Goal: Find specific page/section: Find specific page/section

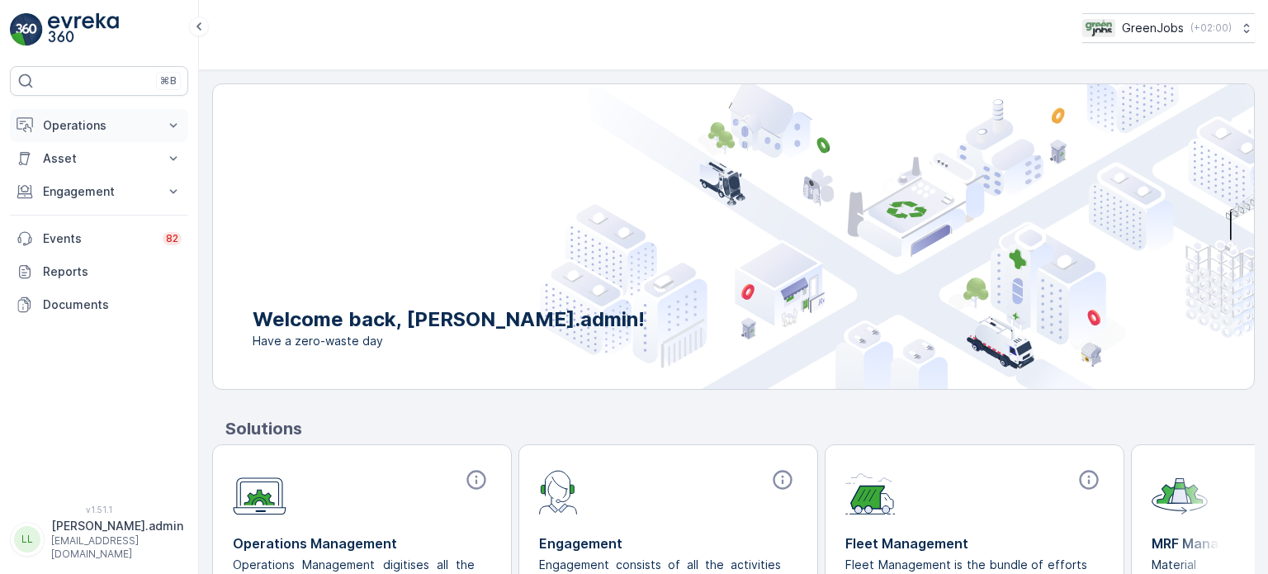
click at [78, 132] on p "Operations" at bounding box center [99, 125] width 112 height 17
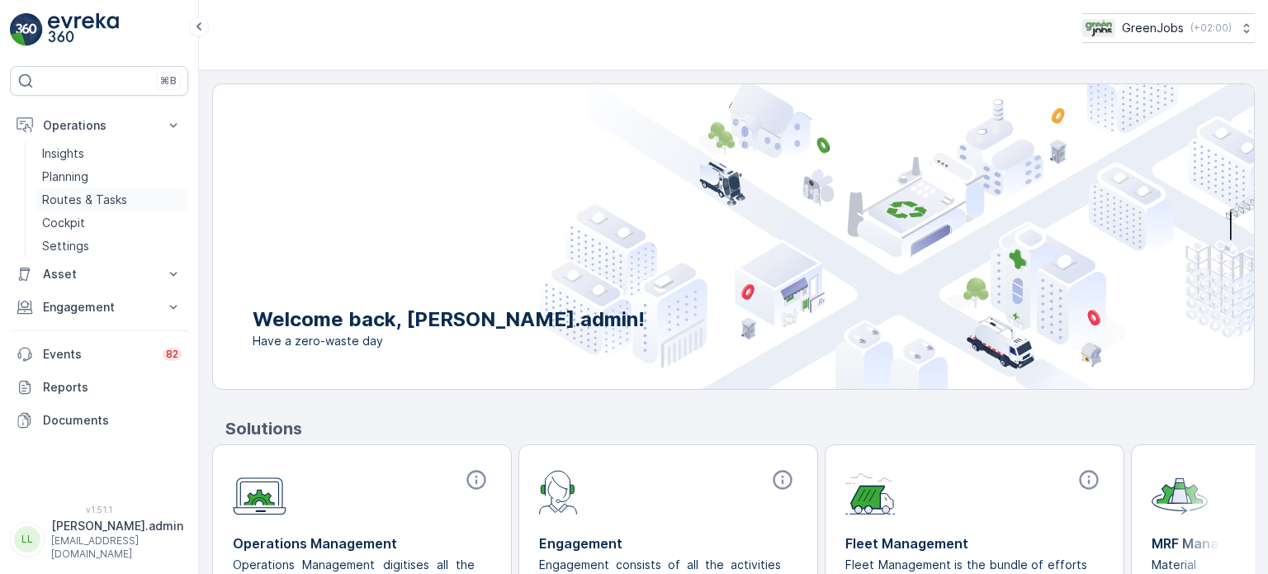
click at [86, 201] on p "Routes & Tasks" at bounding box center [84, 199] width 85 height 17
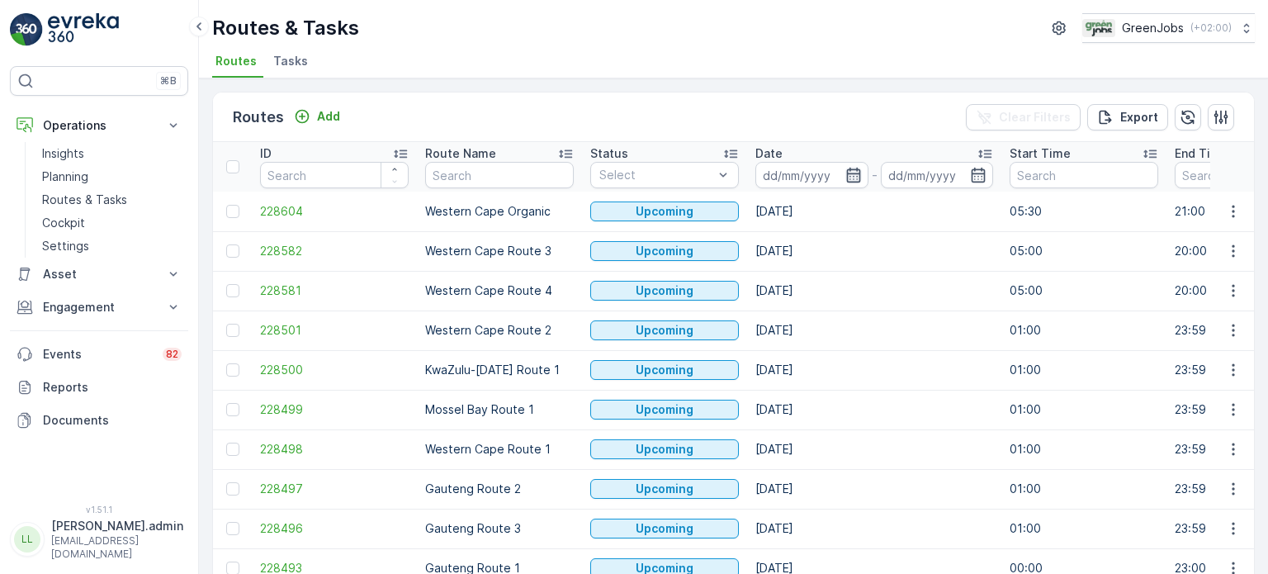
click at [850, 173] on icon "button" at bounding box center [853, 175] width 17 height 17
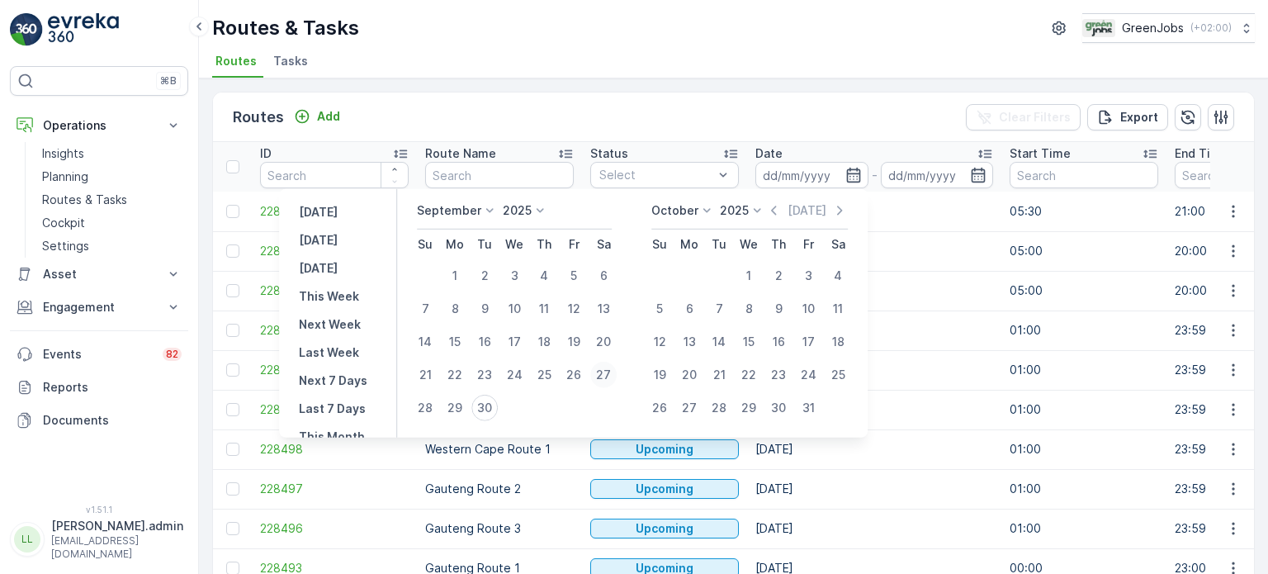
click at [604, 371] on div "27" at bounding box center [603, 375] width 26 height 26
type input "[DATE]"
click at [604, 371] on div "27" at bounding box center [603, 375] width 26 height 26
type input "[DATE]"
click at [604, 371] on div "27" at bounding box center [603, 375] width 26 height 26
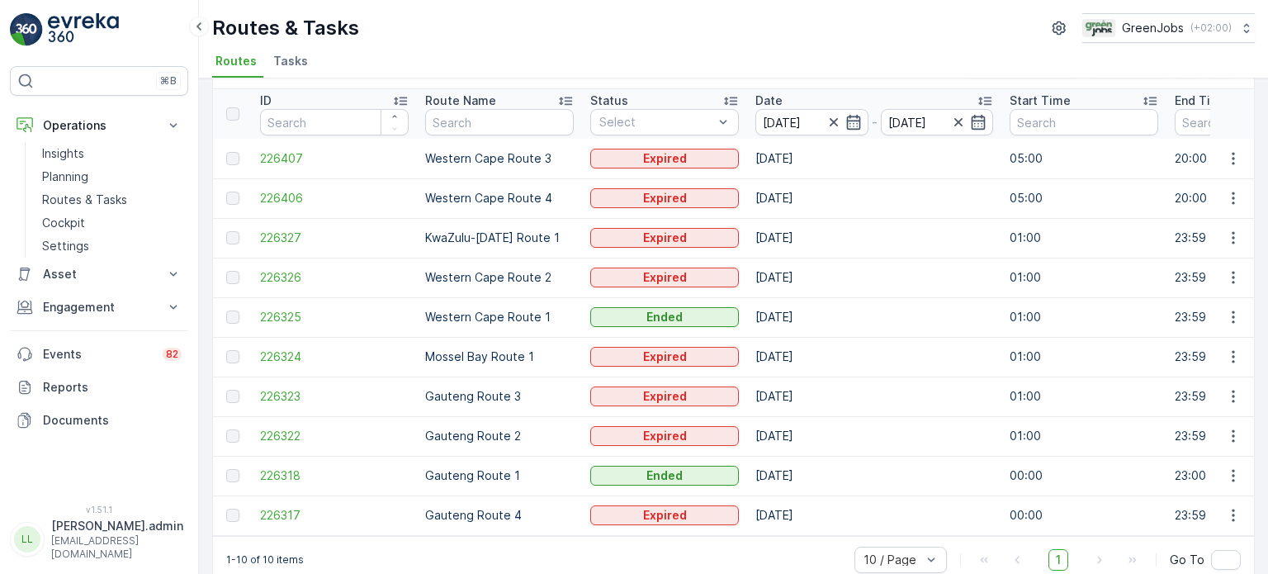
scroll to position [82, 0]
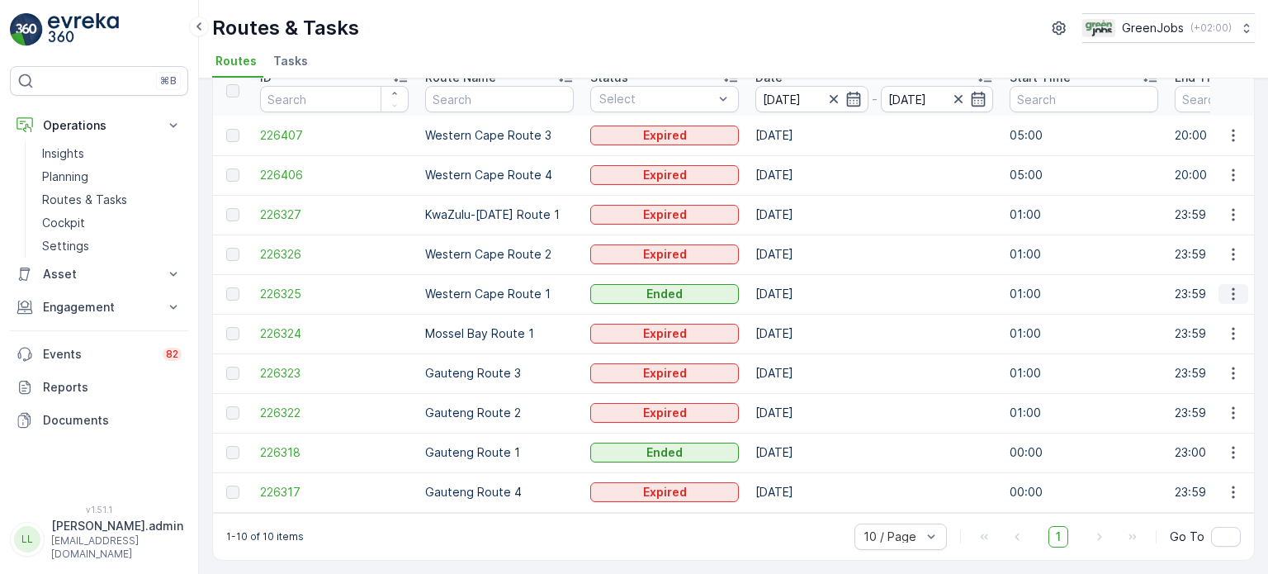
click at [1225, 290] on icon "button" at bounding box center [1233, 294] width 17 height 17
click at [1195, 309] on span "See More Details" at bounding box center [1194, 311] width 96 height 17
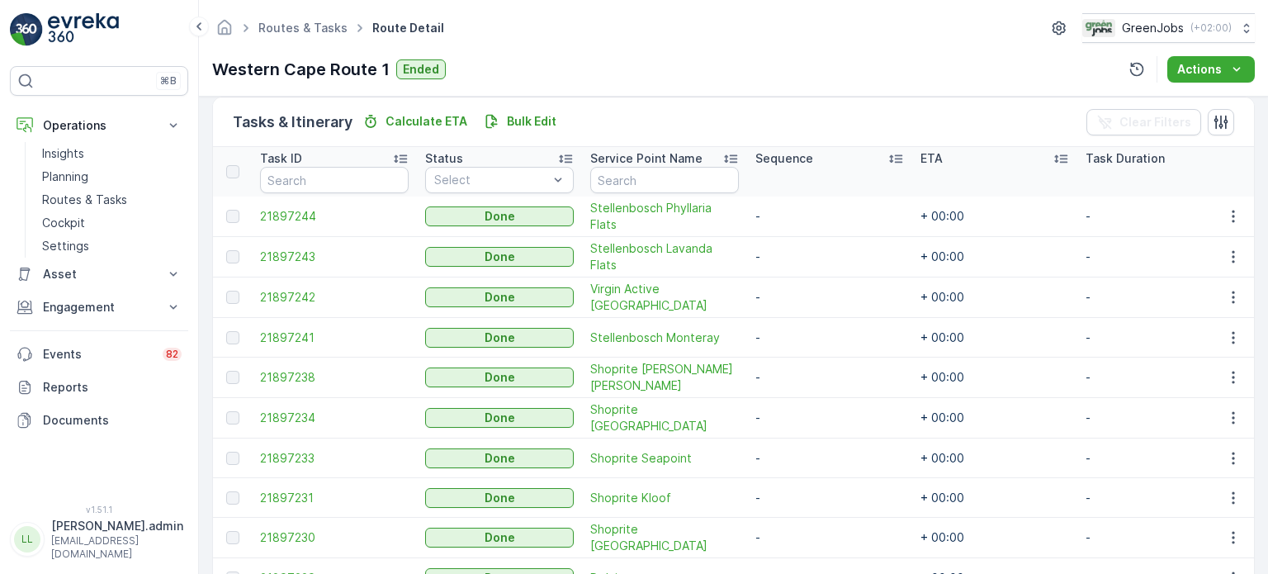
scroll to position [495, 0]
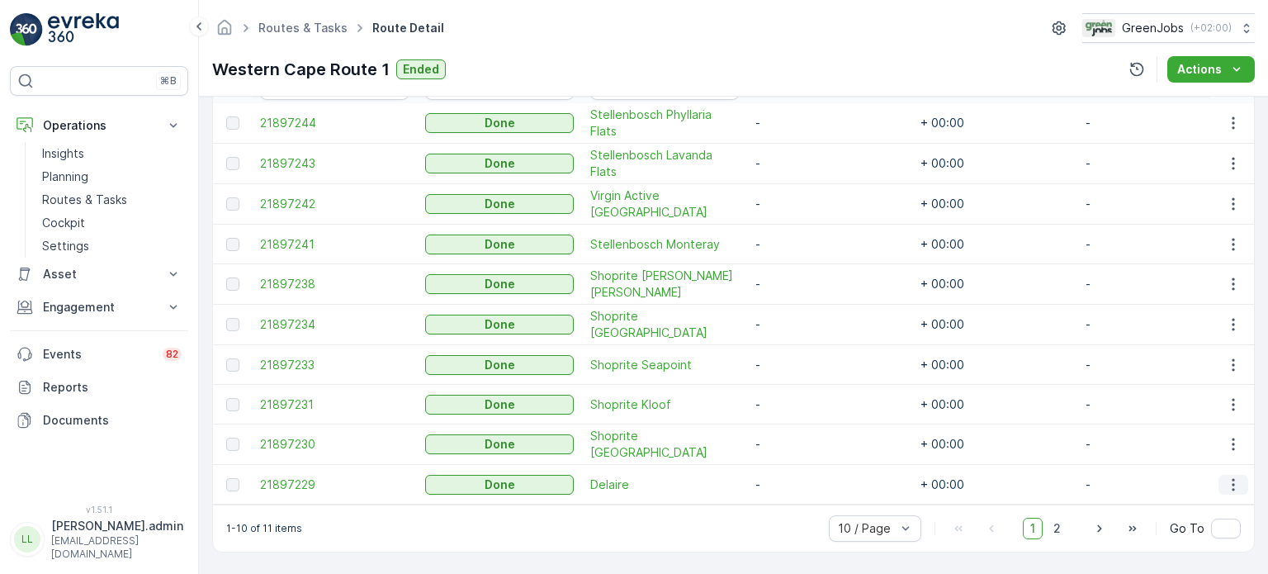
click at [1231, 476] on icon "button" at bounding box center [1233, 484] width 17 height 17
click at [1184, 499] on span "See More Details" at bounding box center [1213, 502] width 96 height 17
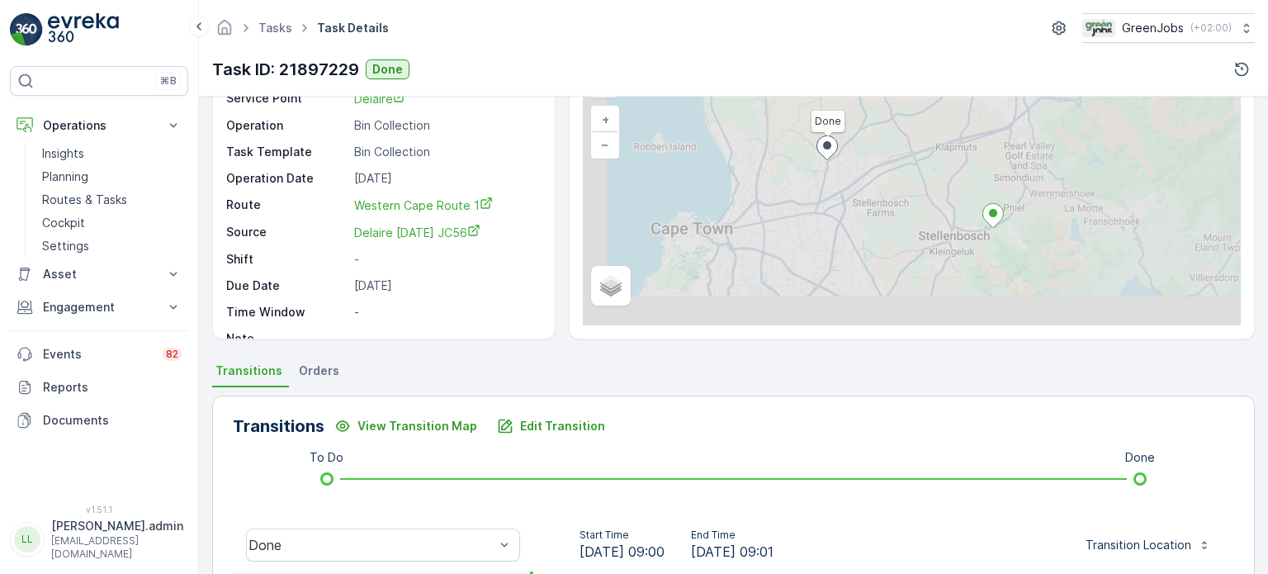
scroll to position [248, 0]
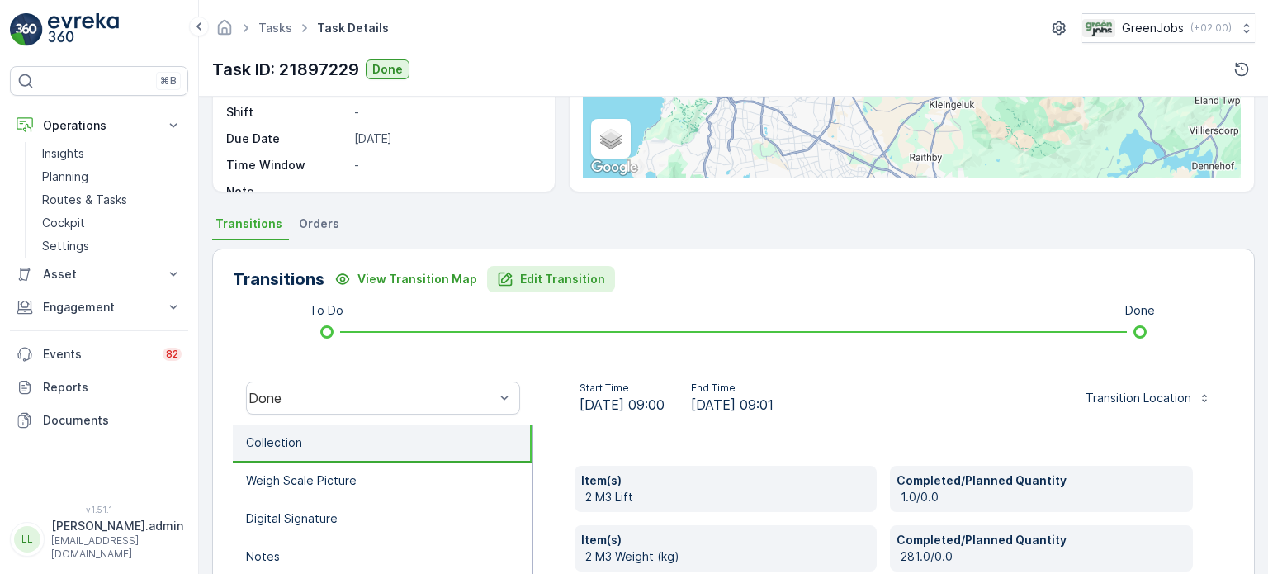
click at [563, 274] on p "Edit Transition" at bounding box center [562, 279] width 85 height 17
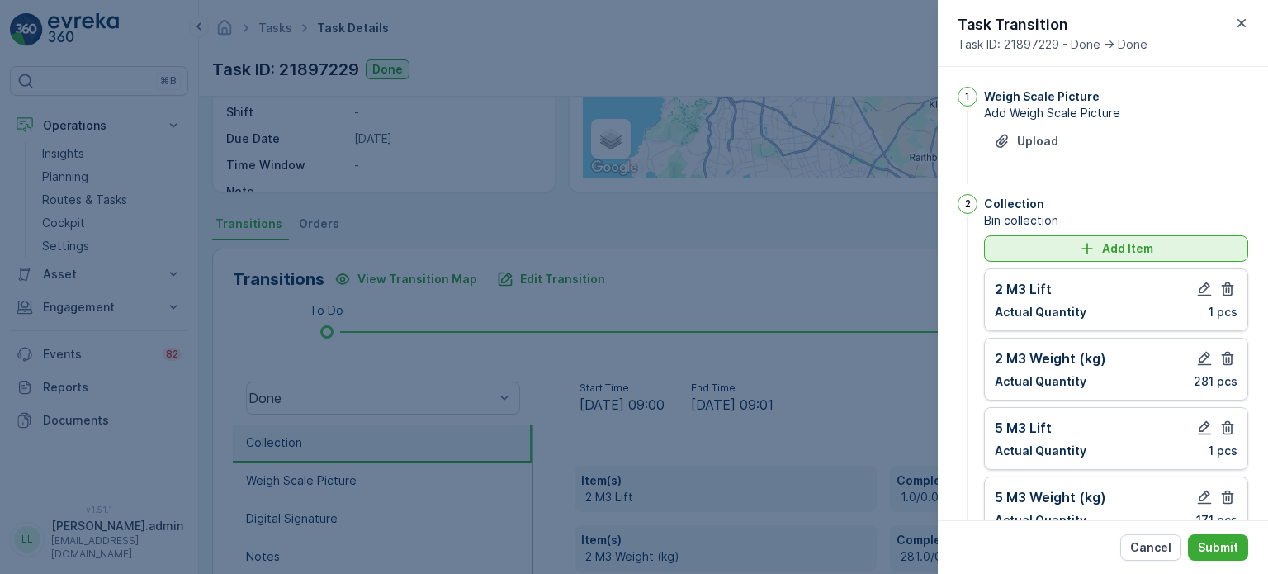
click at [1090, 248] on icon "Add Item" at bounding box center [1086, 248] width 11 height 11
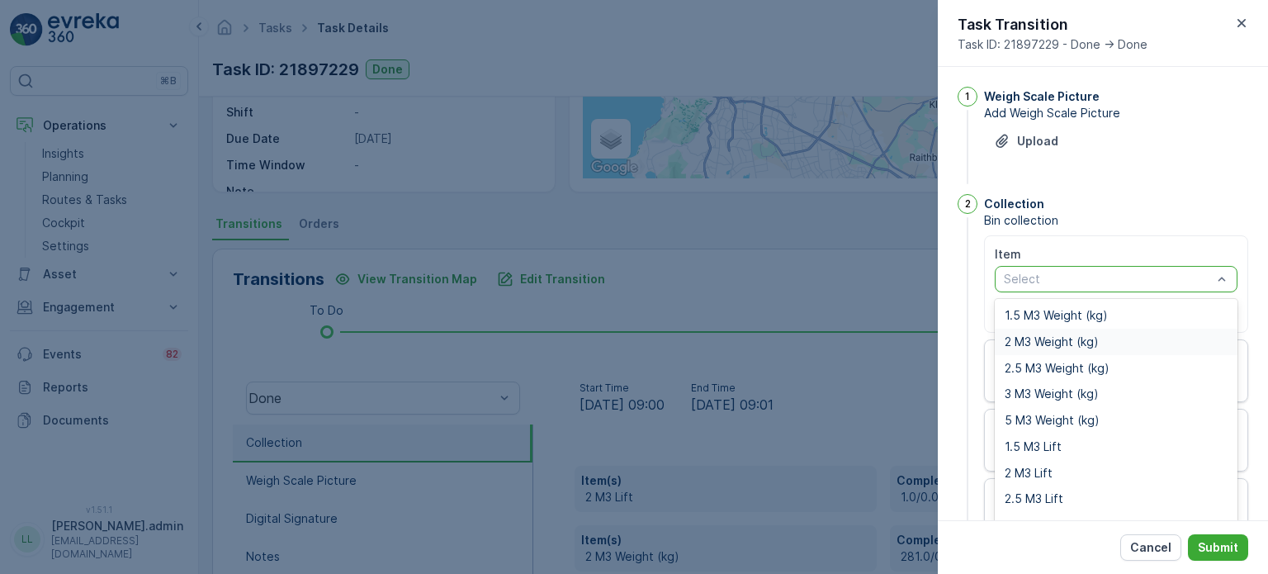
click at [1036, 343] on span "2 M3 Weight (kg)" at bounding box center [1052, 341] width 94 height 13
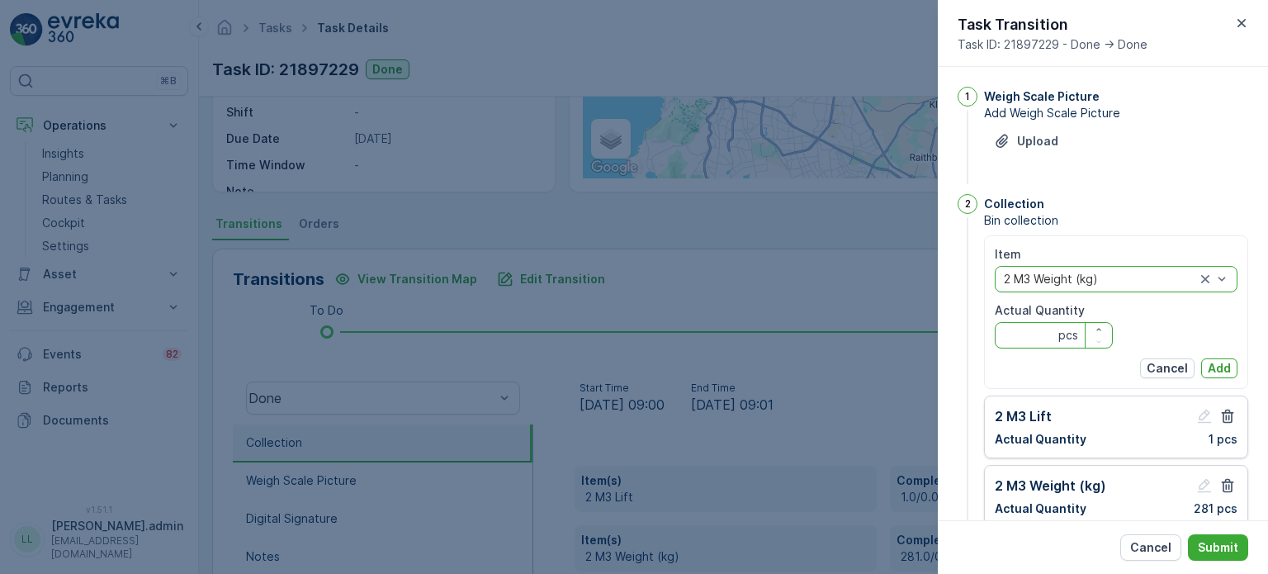
click at [1028, 341] on Quantity "Actual Quantity" at bounding box center [1054, 335] width 118 height 26
type Quantity "325"
click at [1217, 370] on p "Add" at bounding box center [1219, 368] width 23 height 17
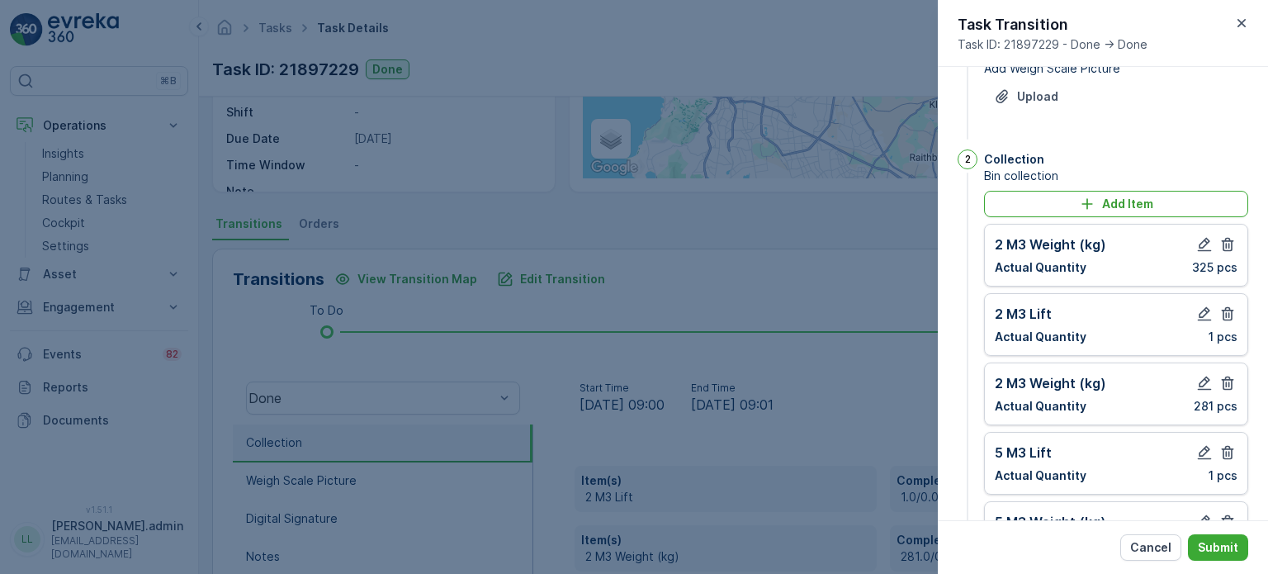
scroll to position [83, 0]
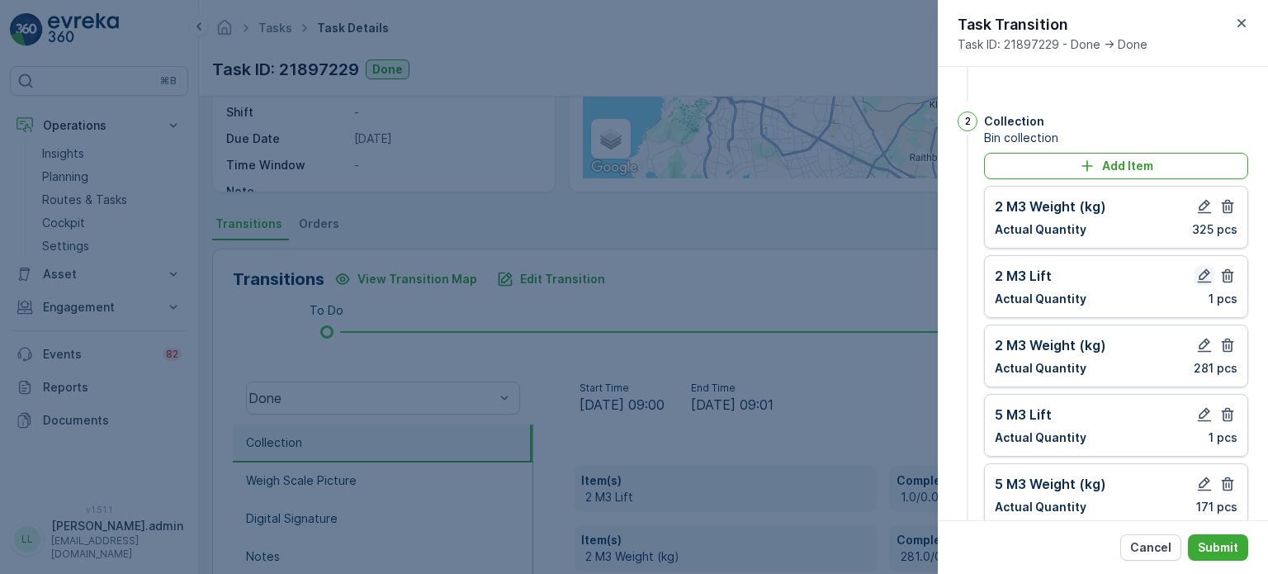
click at [1200, 272] on icon "button" at bounding box center [1204, 275] width 17 height 17
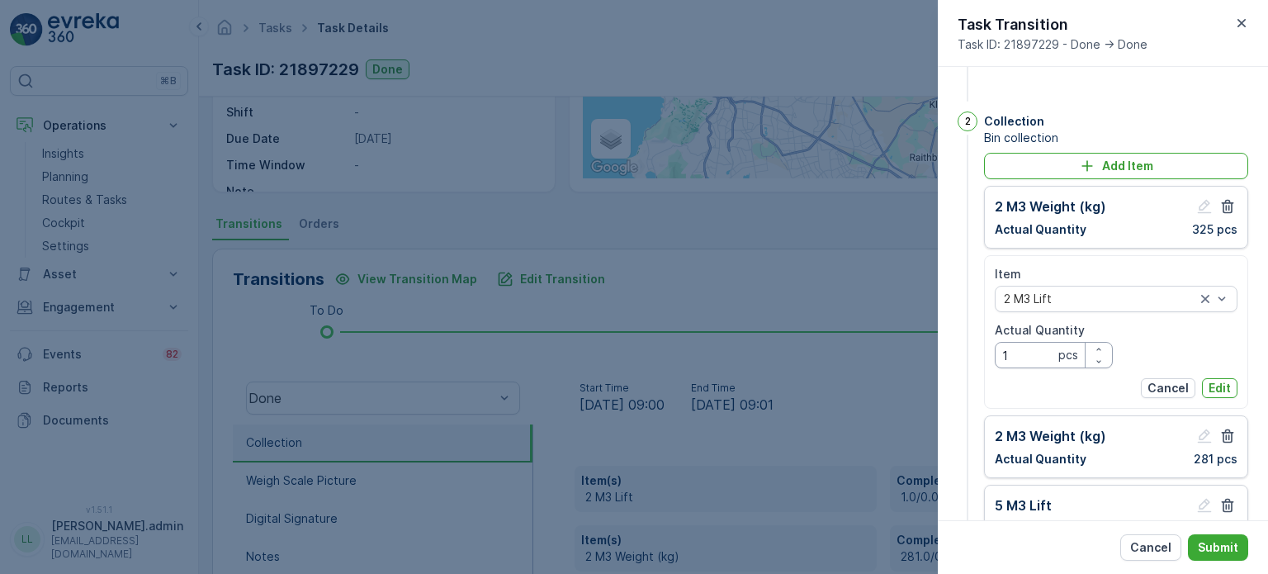
click at [1025, 349] on Quantity "1" at bounding box center [1054, 355] width 118 height 26
type Quantity "2"
click at [1222, 389] on p "Edit" at bounding box center [1219, 388] width 22 height 17
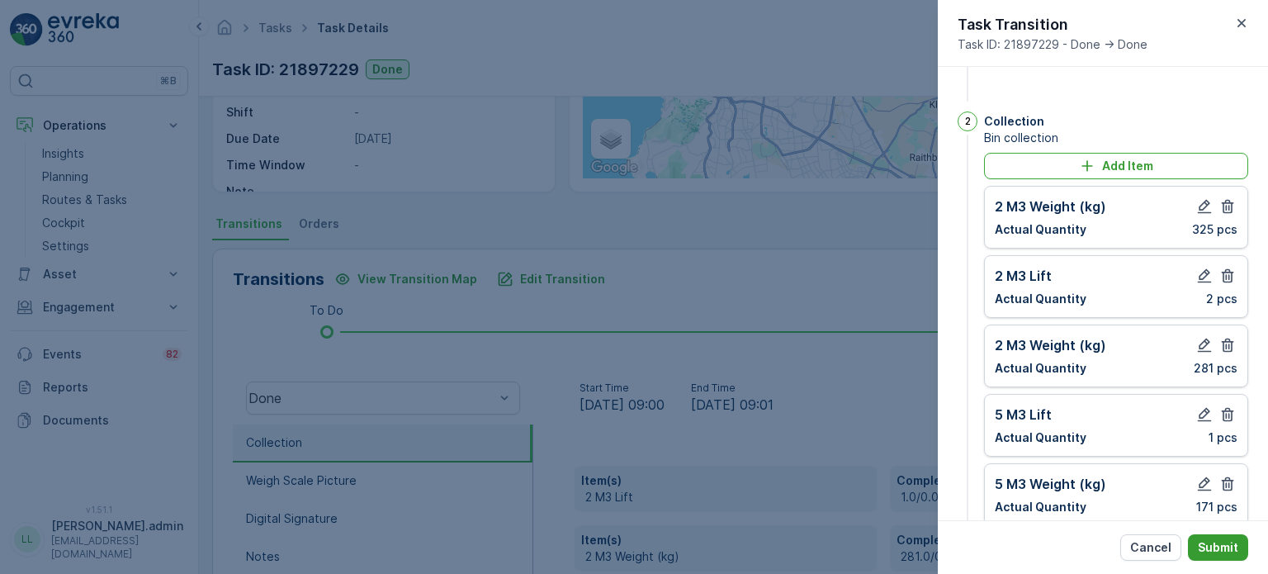
click at [1225, 549] on p "Submit" at bounding box center [1218, 547] width 40 height 17
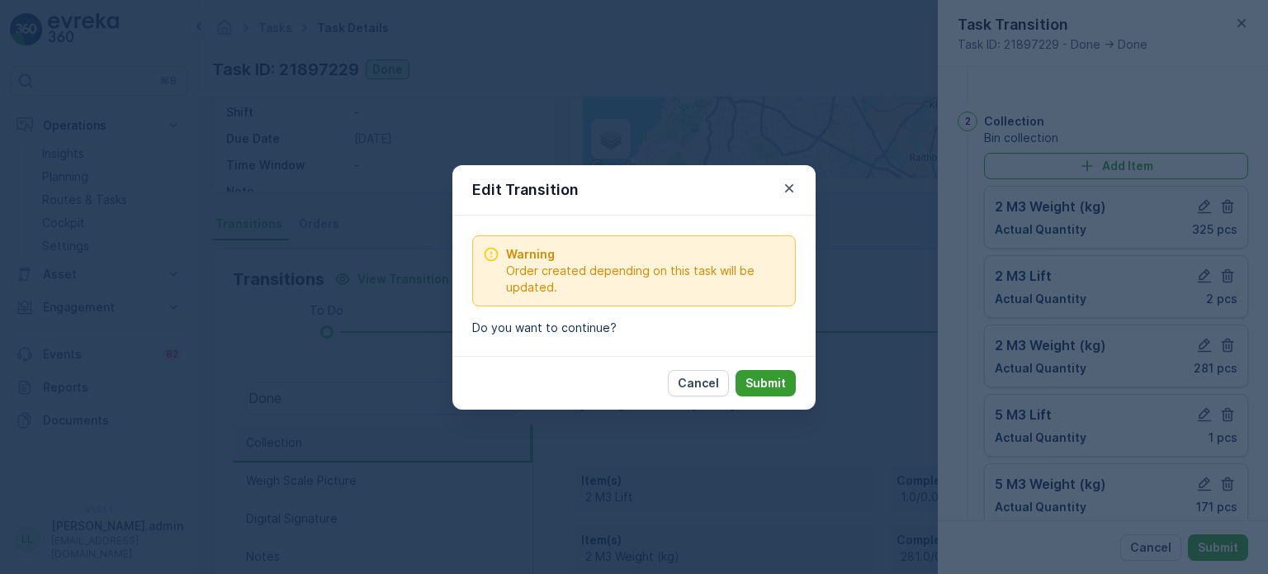
click at [785, 384] on p "Submit" at bounding box center [765, 383] width 40 height 17
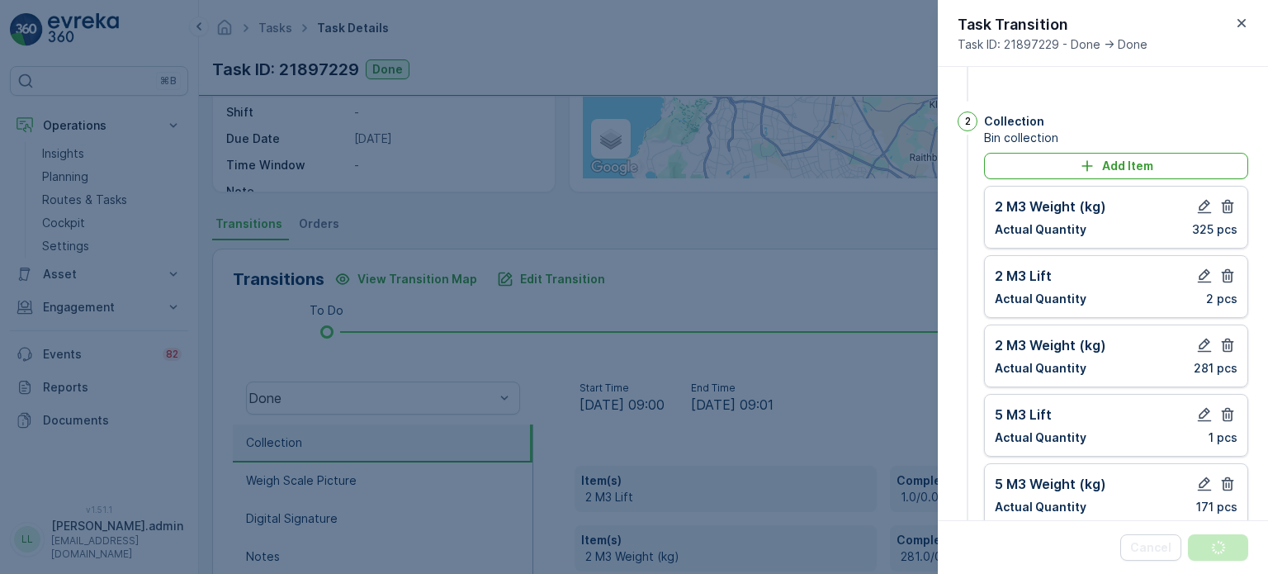
scroll to position [0, 0]
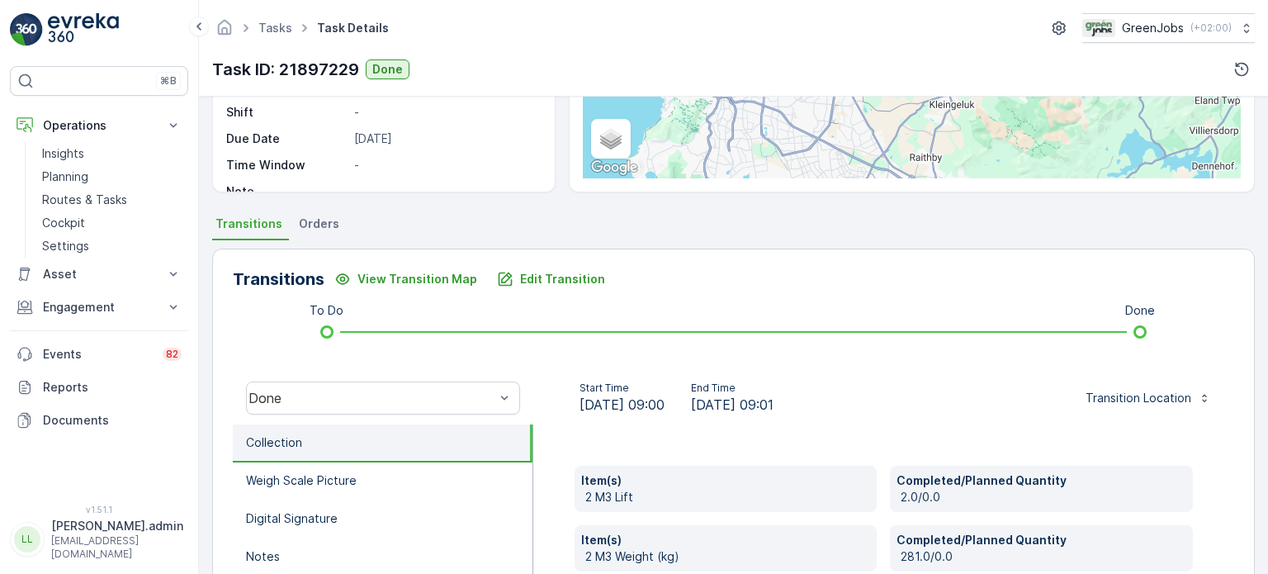
click at [314, 222] on span "Orders" at bounding box center [319, 223] width 40 height 17
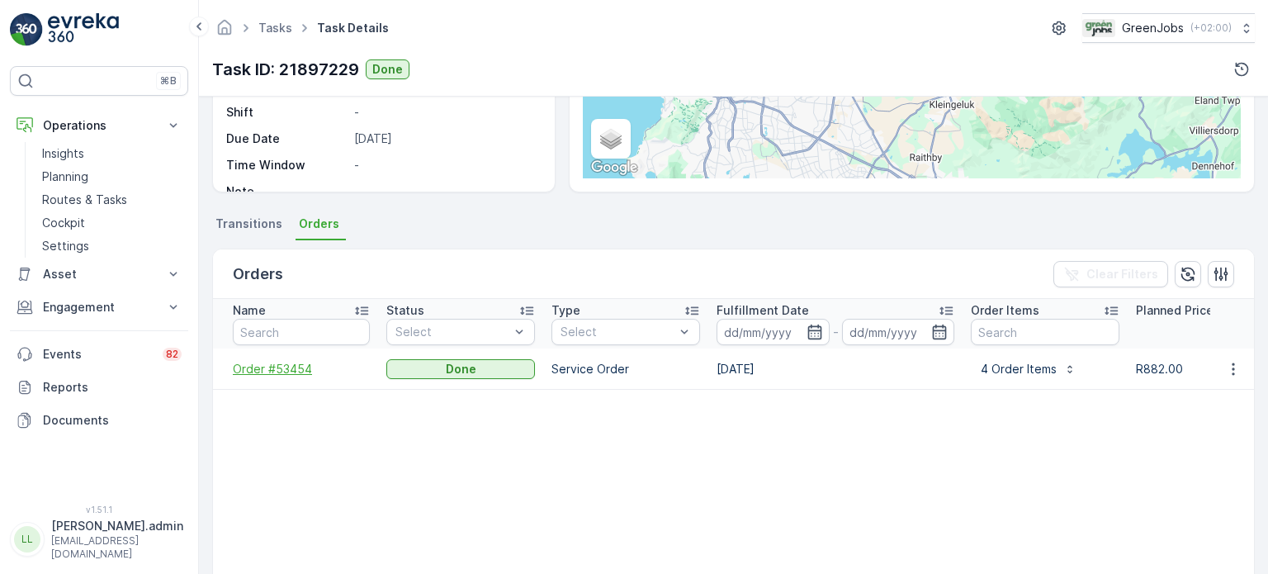
click at [275, 362] on span "Order #53454" at bounding box center [301, 369] width 137 height 17
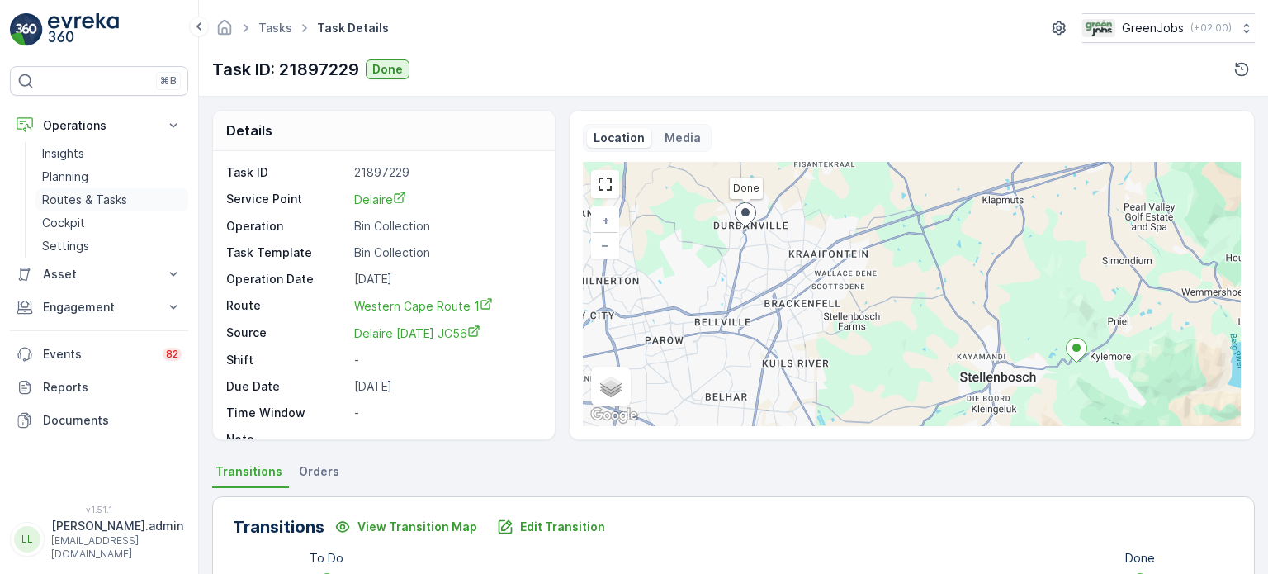
click at [117, 204] on p "Routes & Tasks" at bounding box center [84, 199] width 85 height 17
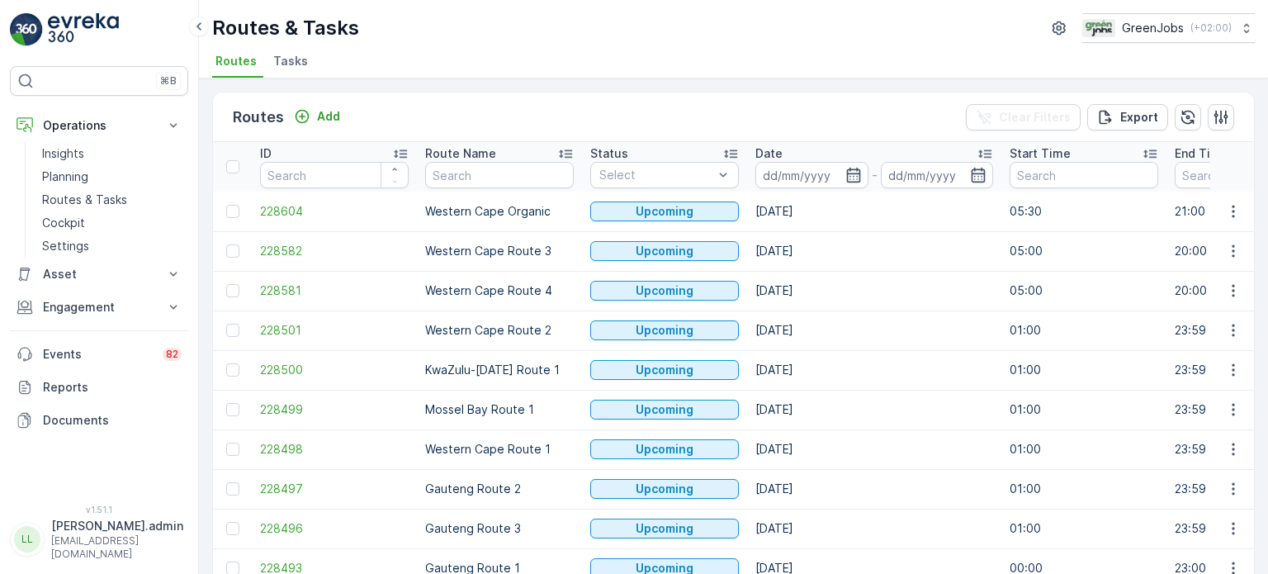
click at [298, 65] on span "Tasks" at bounding box center [290, 61] width 35 height 17
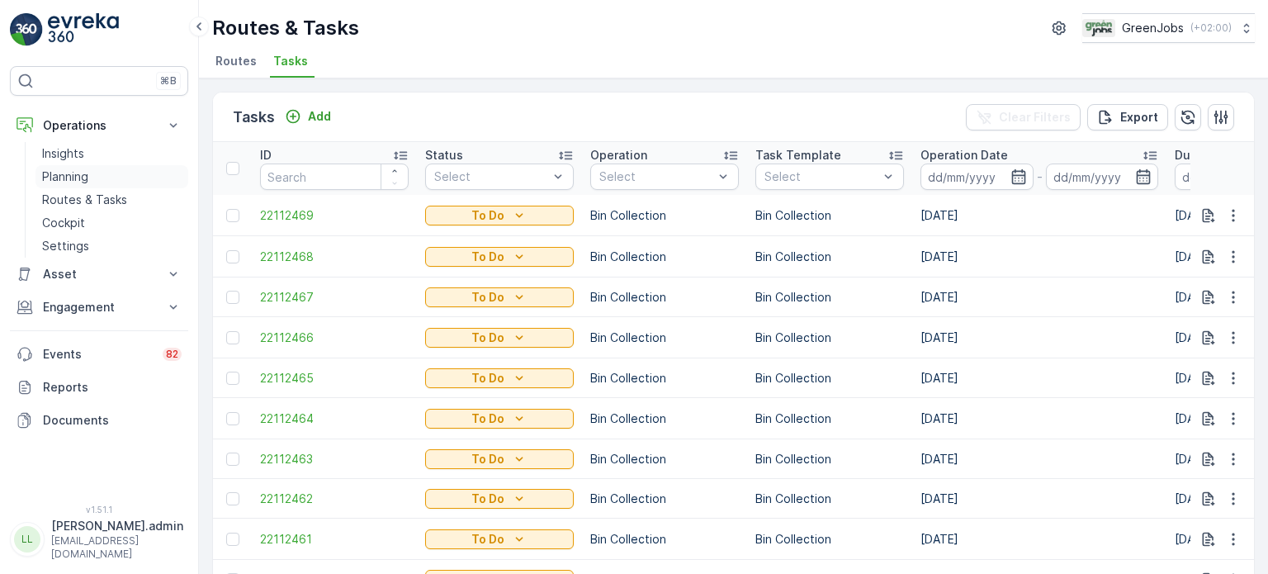
click at [73, 180] on p "Planning" at bounding box center [65, 176] width 46 height 17
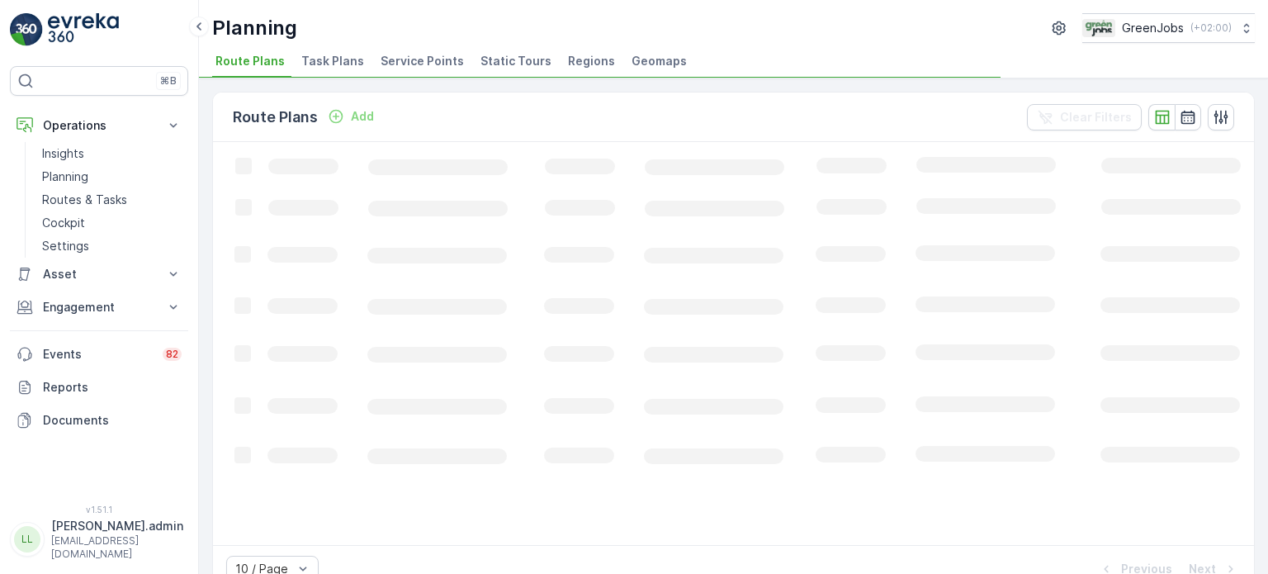
click at [418, 67] on span "Service Points" at bounding box center [422, 61] width 83 height 17
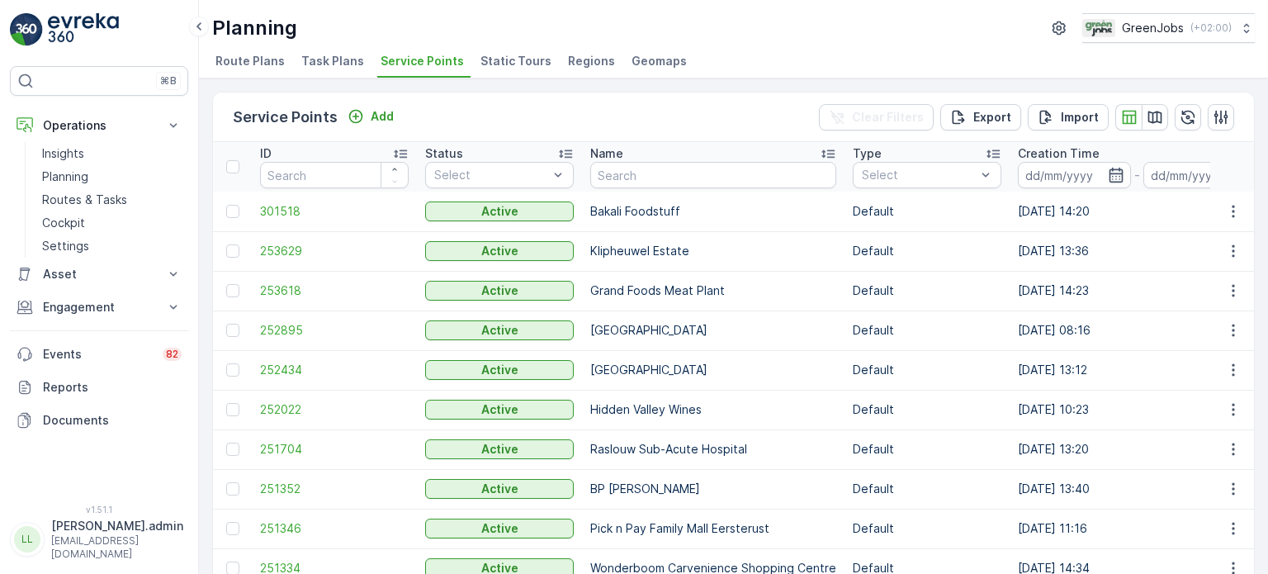
click at [670, 186] on input "text" at bounding box center [713, 175] width 246 height 26
type input "house"
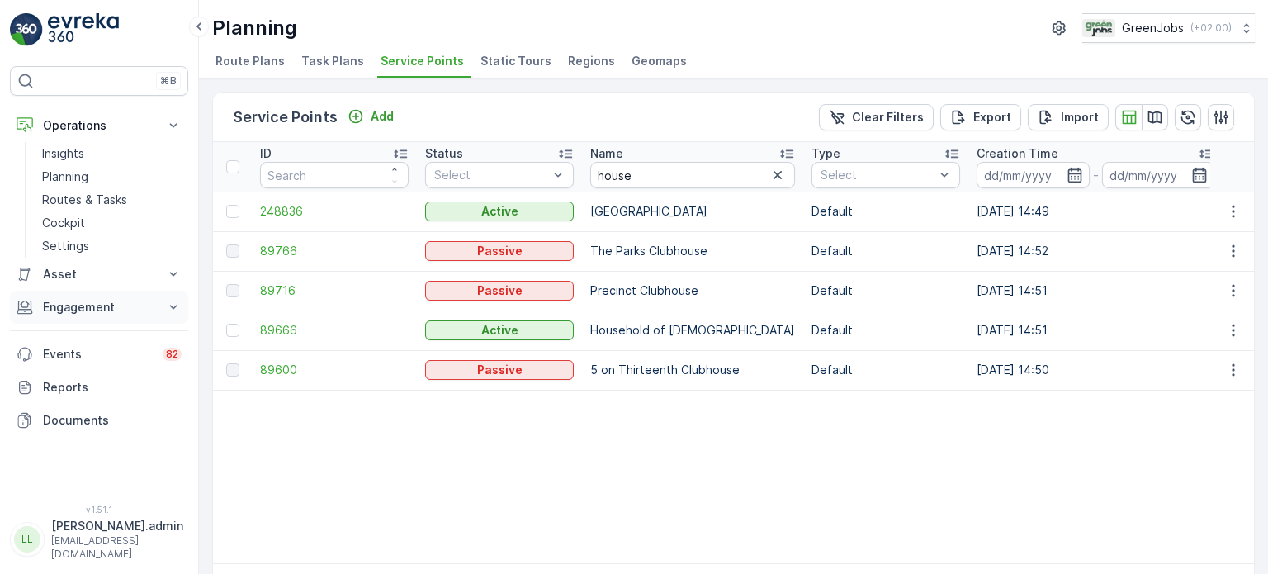
click at [81, 312] on p "Engagement" at bounding box center [99, 307] width 112 height 17
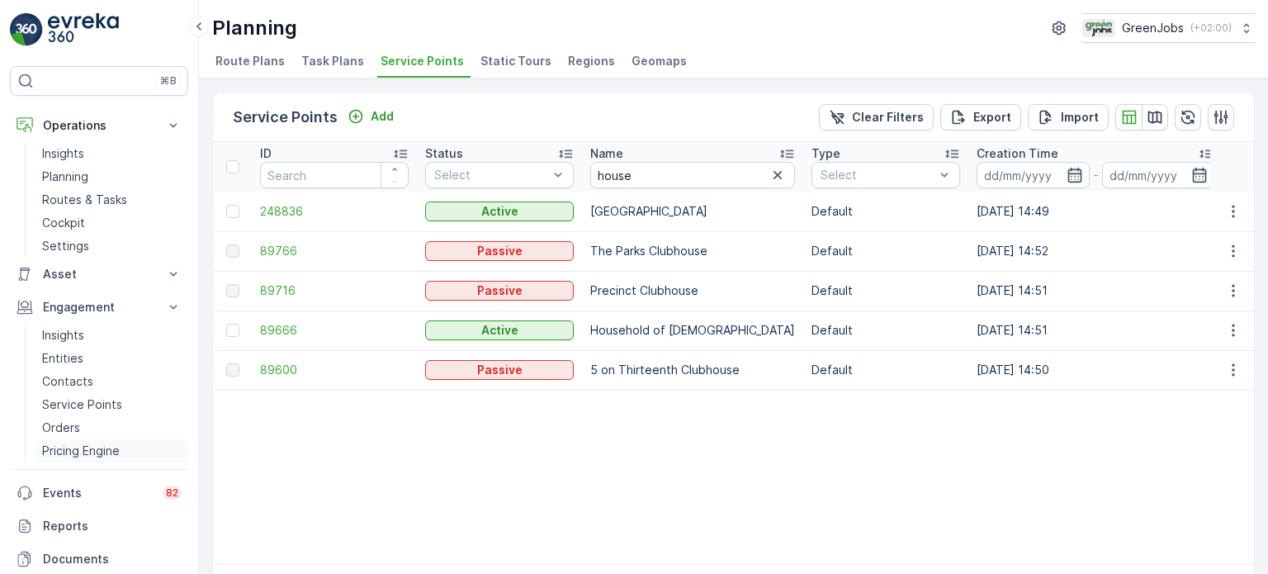
click at [81, 451] on p "Pricing Engine" at bounding box center [81, 450] width 78 height 17
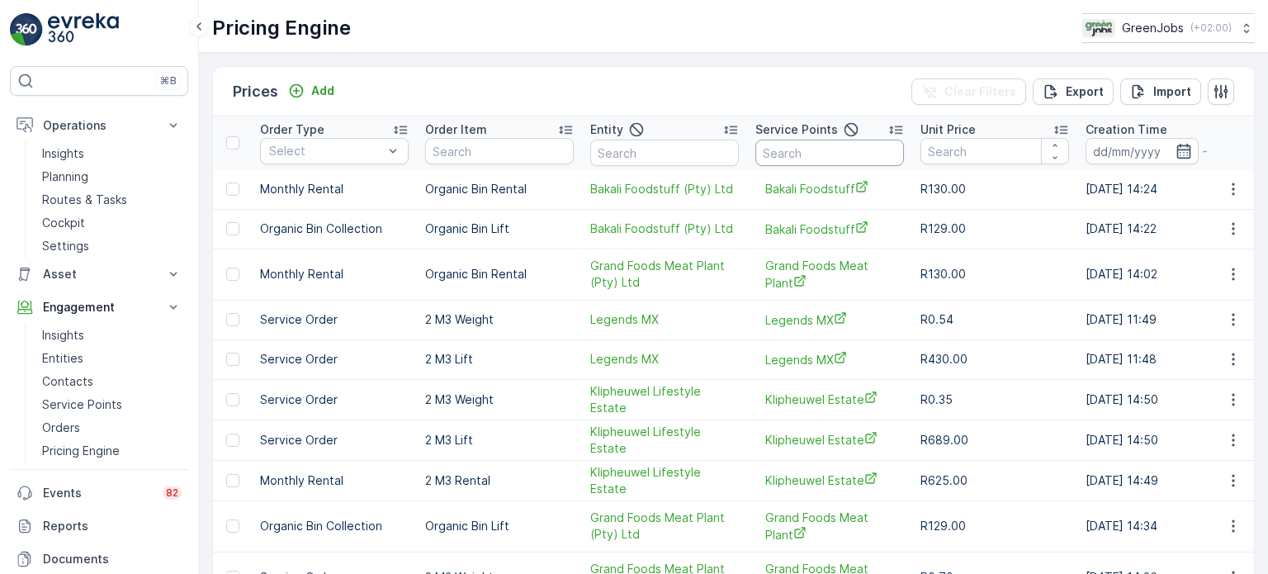
click at [820, 141] on input "text" at bounding box center [829, 152] width 149 height 26
type input "bakali"
